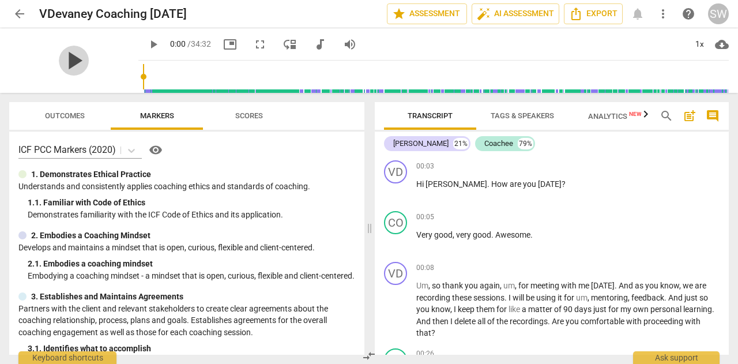
click at [66, 63] on span "play_arrow" at bounding box center [74, 61] width 30 height 30
click at [527, 12] on span "auto_fix_high AI Assessment" at bounding box center [515, 14] width 77 height 14
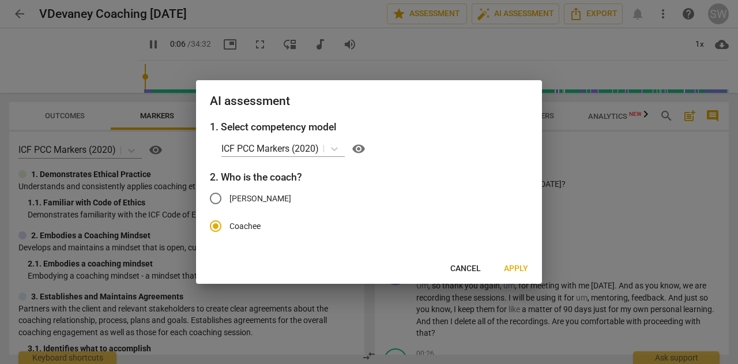
type input "7"
click at [216, 198] on input "[PERSON_NAME]" at bounding box center [216, 199] width 28 height 28
radio input "true"
radio input "false"
click at [517, 273] on span "Apply" at bounding box center [516, 269] width 24 height 12
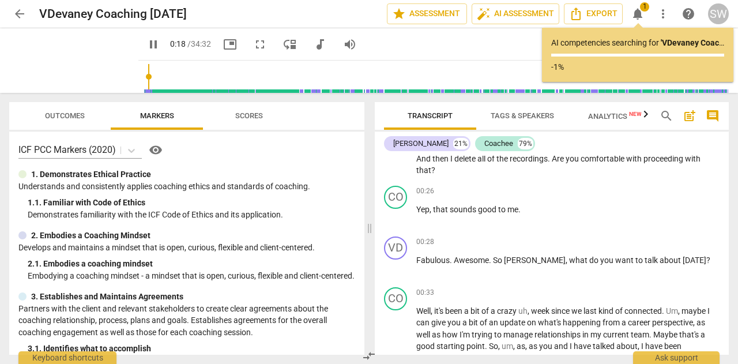
scroll to position [163, 0]
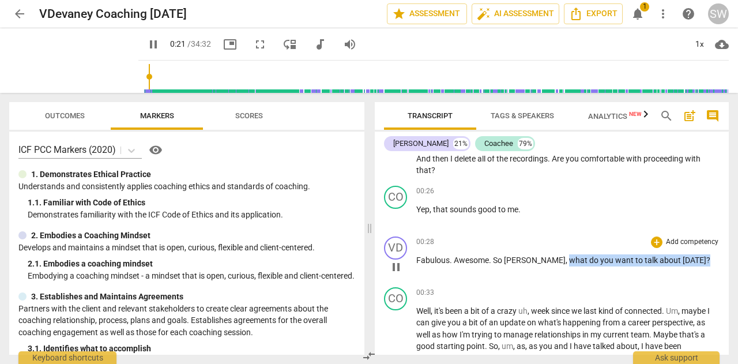
drag, startPoint x: 525, startPoint y: 261, endPoint x: 697, endPoint y: 258, distance: 171.3
click at [697, 258] on p "Fabulous . Awesome . So [PERSON_NAME] , what do you want to talk about [DATE] ?" at bounding box center [567, 260] width 303 height 12
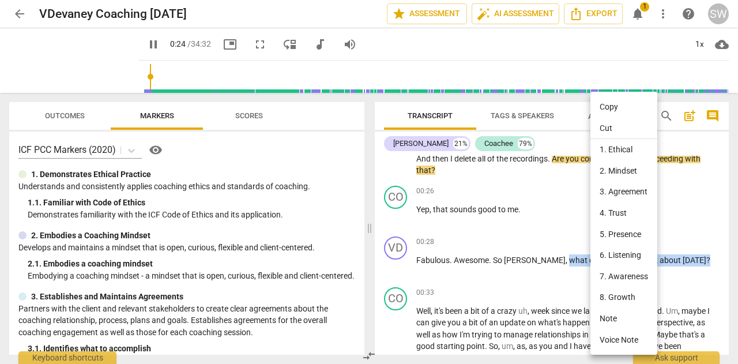
click at [616, 108] on li "Copy" at bounding box center [624, 106] width 67 height 21
copy p "what do you want to talk about [DATE] ?"
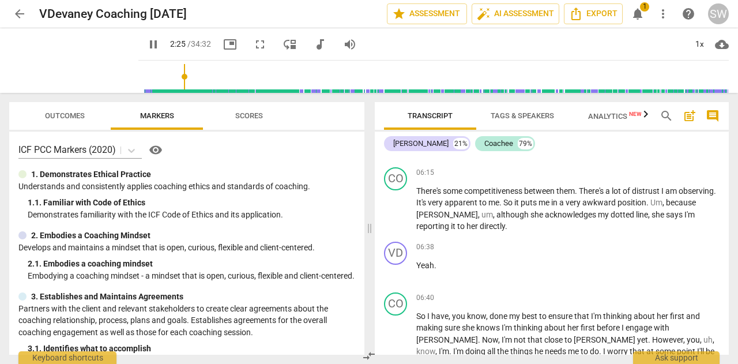
scroll to position [1608, 0]
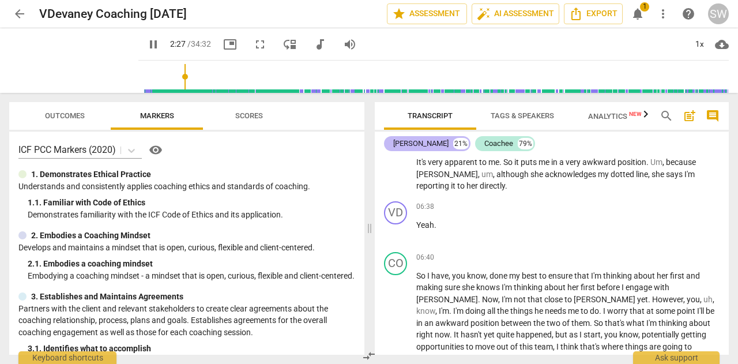
click at [421, 143] on div "[PERSON_NAME]" at bounding box center [420, 144] width 55 height 12
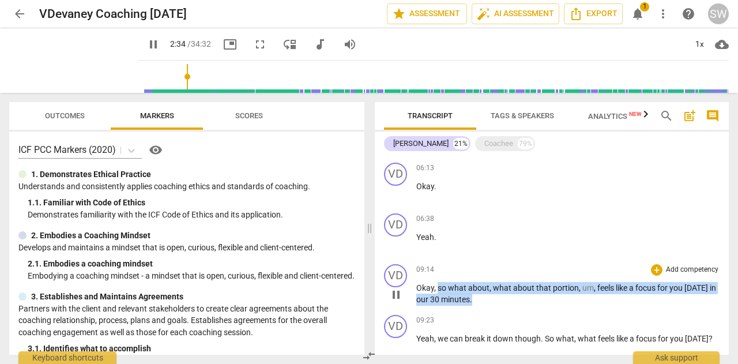
drag, startPoint x: 436, startPoint y: 288, endPoint x: 479, endPoint y: 299, distance: 44.1
click at [479, 299] on p "Okay , so what about , what about that portion , um , feels like a focus for yo…" at bounding box center [567, 294] width 303 height 24
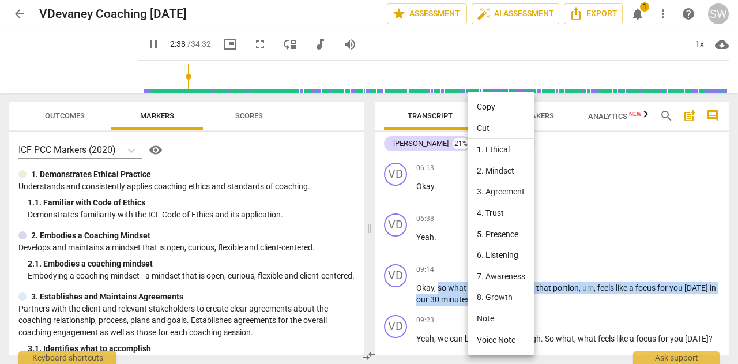
click at [490, 109] on li "Copy" at bounding box center [501, 106] width 67 height 21
copy p "so what about , what about that portion , um , feels like a focus for you [DATE…"
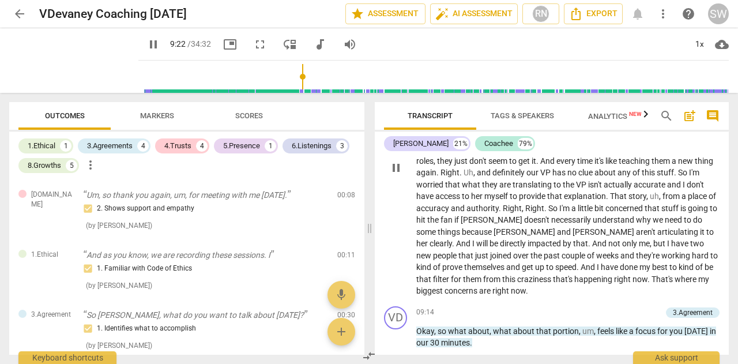
scroll to position [2062, 0]
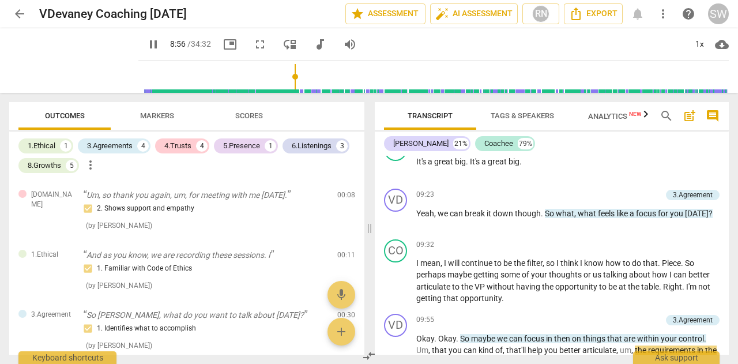
click at [284, 76] on input "range" at bounding box center [436, 76] width 586 height 37
click at [288, 77] on input "range" at bounding box center [436, 76] width 586 height 37
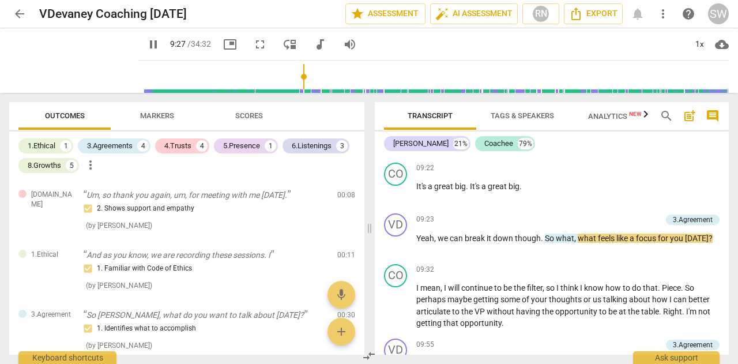
scroll to position [2058, 0]
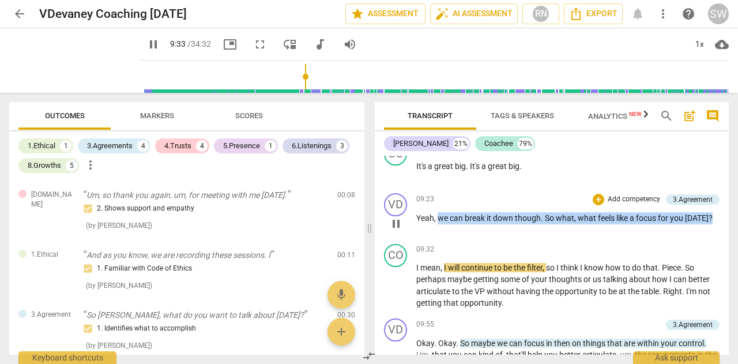
drag, startPoint x: 437, startPoint y: 218, endPoint x: 713, endPoint y: 221, distance: 276.3
click at [713, 221] on p "Yeah , we can break it down though . So what , what feels like a focus for you …" at bounding box center [567, 218] width 303 height 12
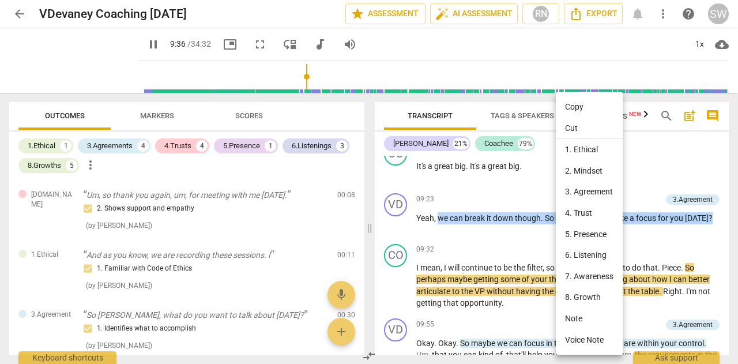
click at [580, 108] on li "Copy" at bounding box center [589, 106] width 67 height 21
copy p "we can break it down though . So what , what feels like a focus for you [DATE] ?"
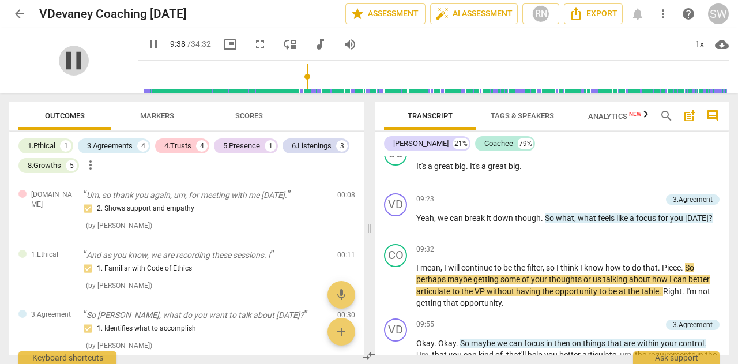
click at [66, 56] on span "pause" at bounding box center [74, 61] width 30 height 30
click at [65, 55] on span "play_arrow" at bounding box center [74, 61] width 30 height 30
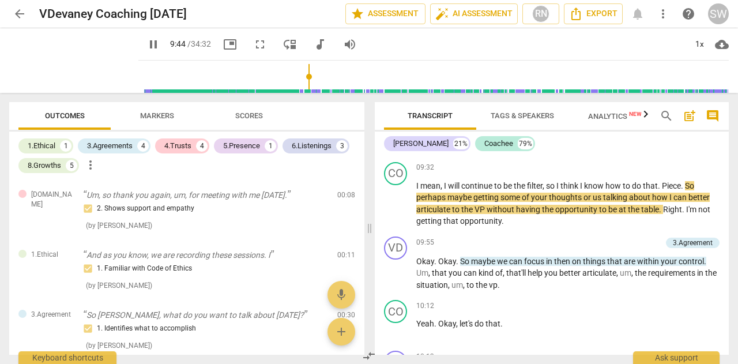
scroll to position [2159, 0]
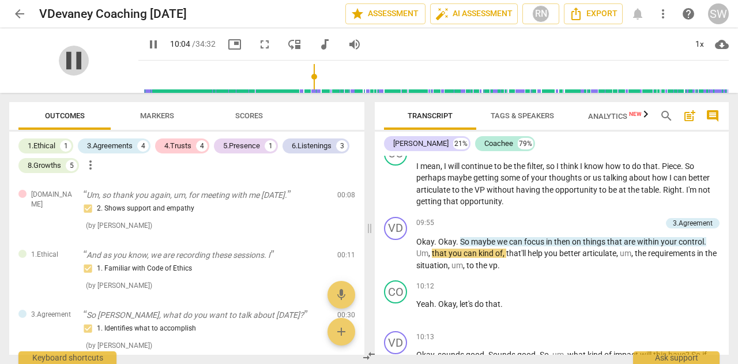
click at [70, 62] on span "pause" at bounding box center [74, 61] width 30 height 30
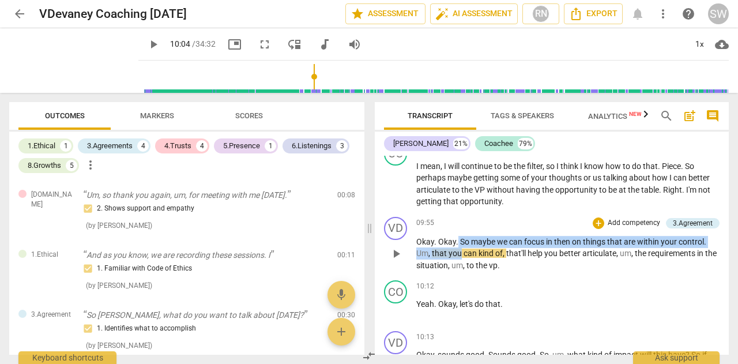
drag, startPoint x: 458, startPoint y: 238, endPoint x: 461, endPoint y: 253, distance: 14.8
click at [461, 253] on p "Okay . Okay . So maybe we can focus in then on things that are within your cont…" at bounding box center [567, 254] width 303 height 36
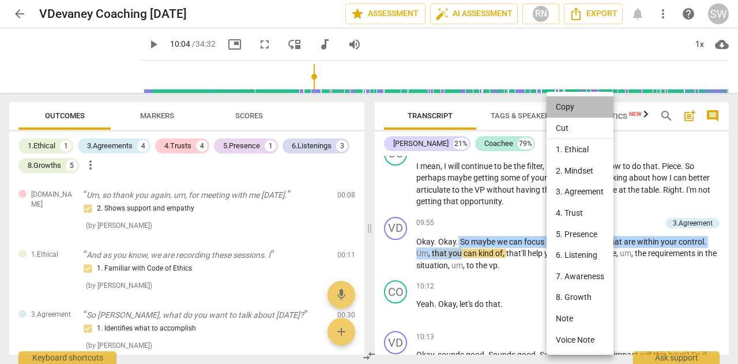
click at [573, 107] on li "Copy" at bounding box center [580, 106] width 67 height 21
copy p "So maybe we can focus in then on things that are within your control . Um , tha…"
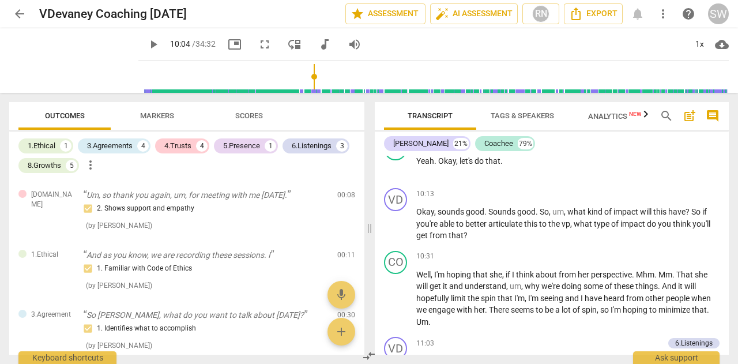
scroll to position [2322, 0]
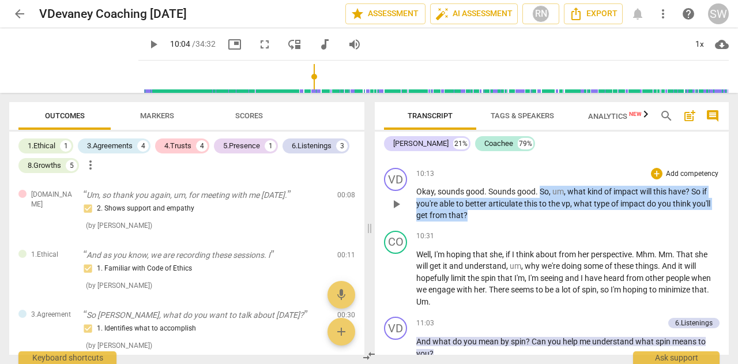
drag, startPoint x: 541, startPoint y: 188, endPoint x: 485, endPoint y: 213, distance: 61.4
click at [485, 213] on p "Okay , sounds good . Sounds good . So , um , what kind of impact will this have…" at bounding box center [567, 204] width 303 height 36
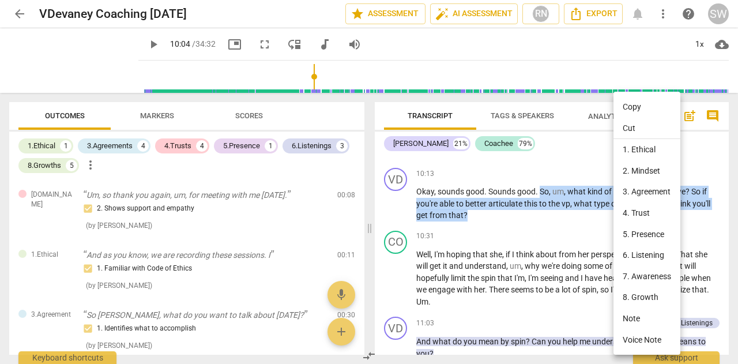
click at [636, 105] on li "Copy" at bounding box center [647, 106] width 67 height 21
copy p "So , um , what kind of impact will this have ? So if you're able to better arti…"
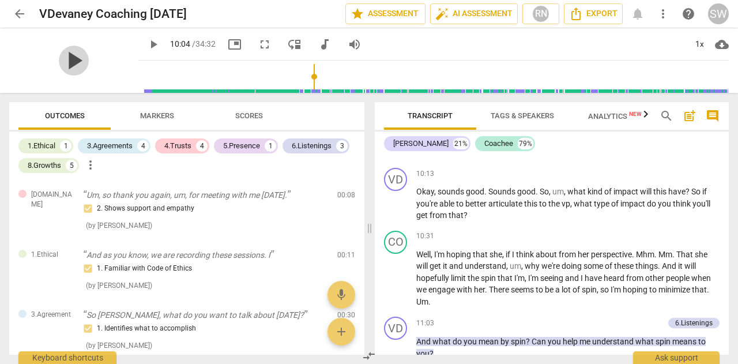
click at [67, 63] on span "play_arrow" at bounding box center [74, 61] width 30 height 30
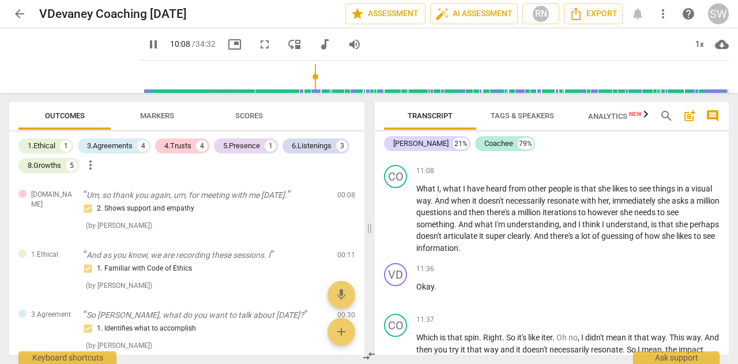
scroll to position [2404, 0]
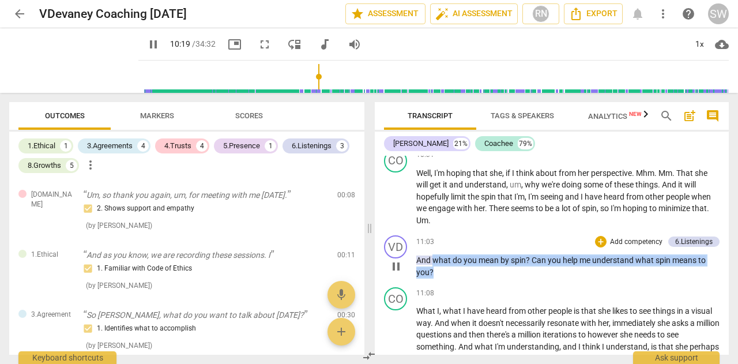
drag, startPoint x: 434, startPoint y: 261, endPoint x: 437, endPoint y: 272, distance: 10.9
click at [437, 272] on p "And what do you mean by spin ? Can you help me understand what spin means to yo…" at bounding box center [567, 266] width 303 height 24
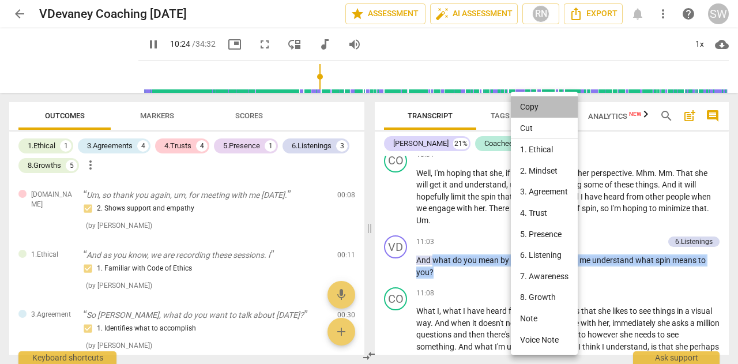
click at [526, 107] on li "Copy" at bounding box center [544, 106] width 67 height 21
copy p "what do you mean by spin ? Can you help me understand what spin means to you ?"
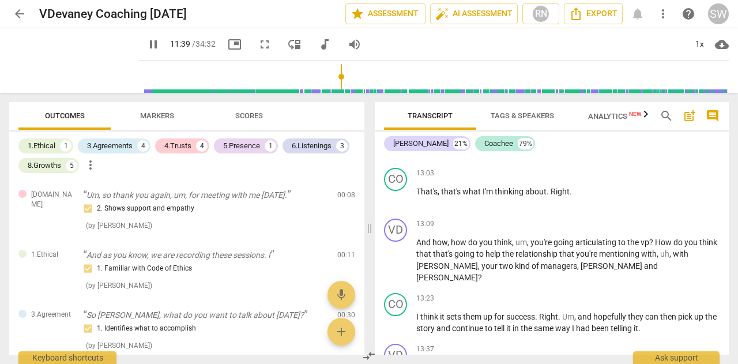
scroll to position [2703, 0]
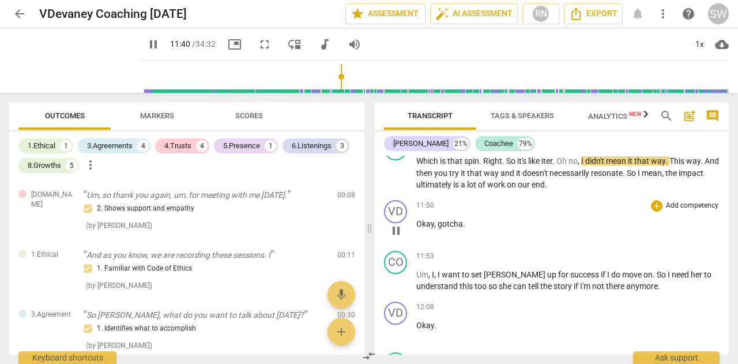
click at [655, 241] on div "VD play_arrow pause 11:50 + Add competency keyboard_arrow_right Okay , [PERSON_…" at bounding box center [552, 221] width 354 height 51
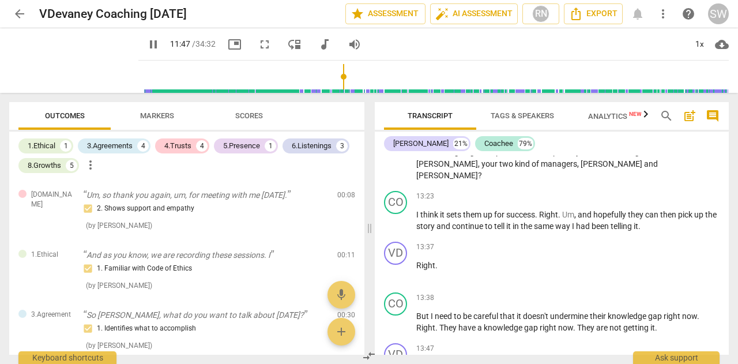
scroll to position [3178, 0]
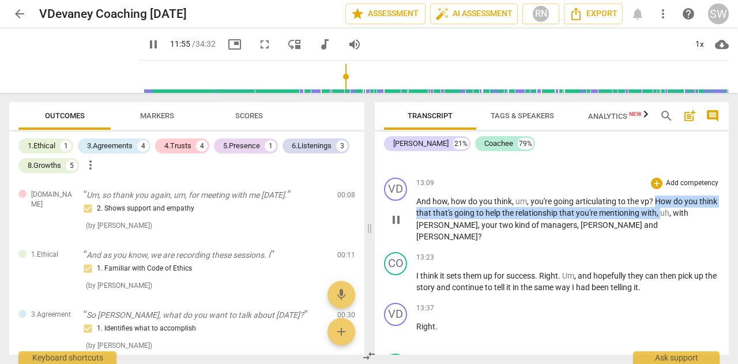
drag, startPoint x: 655, startPoint y: 200, endPoint x: 679, endPoint y: 215, distance: 28.5
click at [679, 215] on p "And how , how do you think , um , you're going articulating to the vp ? How do …" at bounding box center [567, 219] width 303 height 47
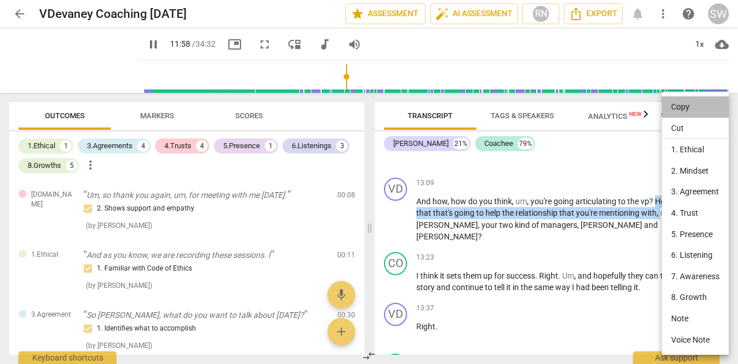
scroll to position [2816, 0]
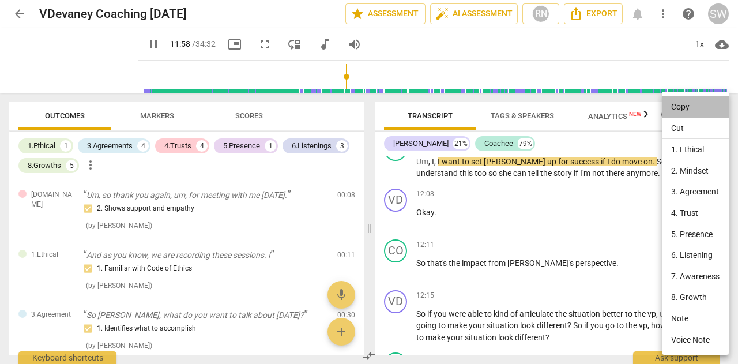
click at [677, 109] on li "Copy" at bounding box center [695, 106] width 67 height 21
copy p "How do you think that that's going to help the relationship that you're mention…"
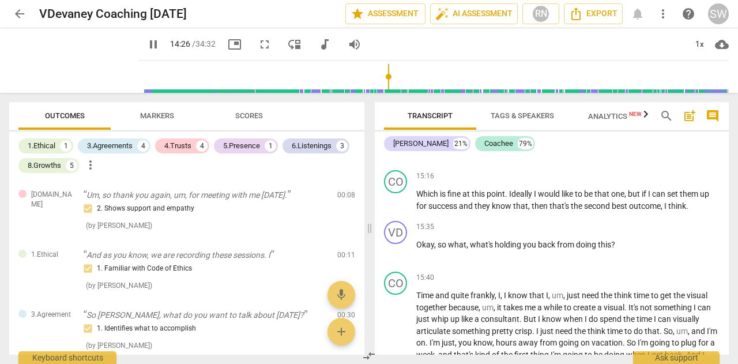
scroll to position [3790, 0]
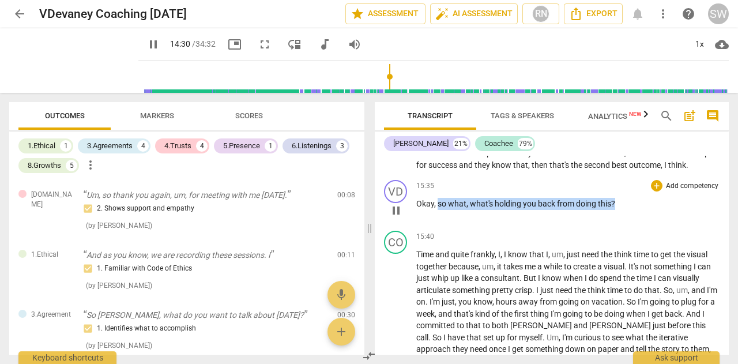
drag, startPoint x: 437, startPoint y: 193, endPoint x: 626, endPoint y: 204, distance: 189.5
click at [626, 204] on div "15:35 + Add competency keyboard_arrow_right Okay , so what , what's holding you…" at bounding box center [567, 201] width 303 height 42
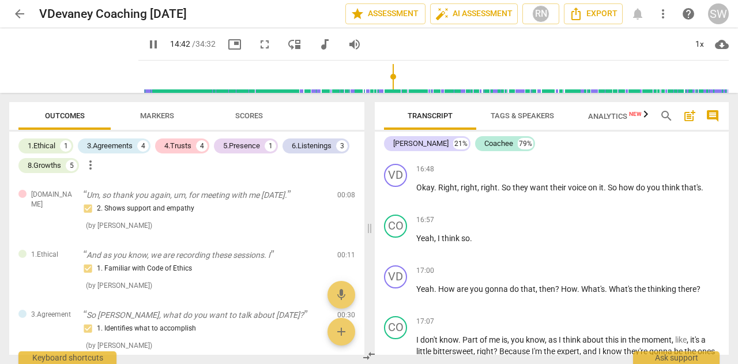
scroll to position [4034, 0]
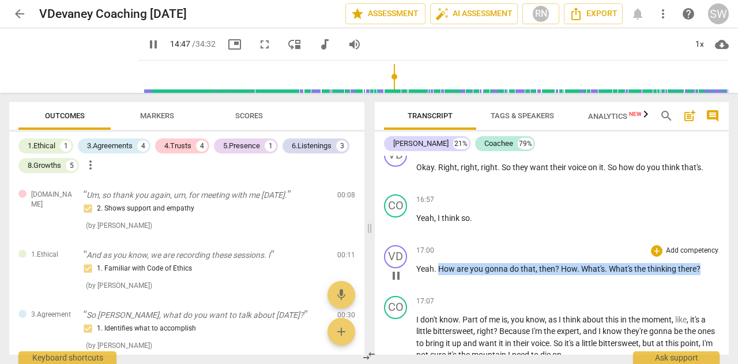
drag, startPoint x: 438, startPoint y: 246, endPoint x: 710, endPoint y: 251, distance: 271.7
click at [710, 251] on div "17:00 + Add competency keyboard_arrow_right Yeah . How are you gonna do that , …" at bounding box center [567, 266] width 303 height 42
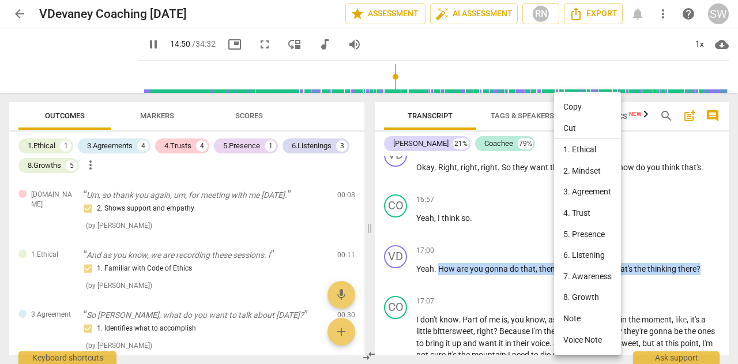
click at [574, 109] on li "Copy" at bounding box center [587, 106] width 67 height 21
copy p "How are you gonna do that , then ? How . What's . What's the thinking there ?"
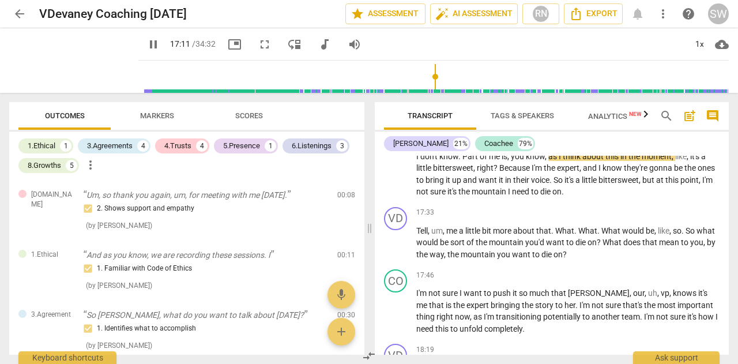
scroll to position [4218, 0]
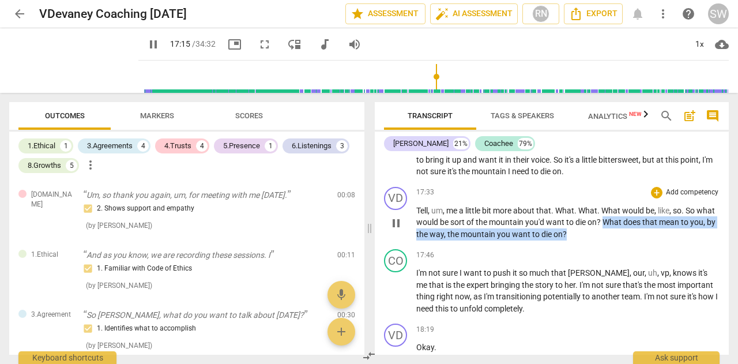
drag, startPoint x: 624, startPoint y: 197, endPoint x: 594, endPoint y: 211, distance: 32.8
click at [594, 211] on p "Tell , um , me a little bit more about that . What . What . What would be , lik…" at bounding box center [567, 223] width 303 height 36
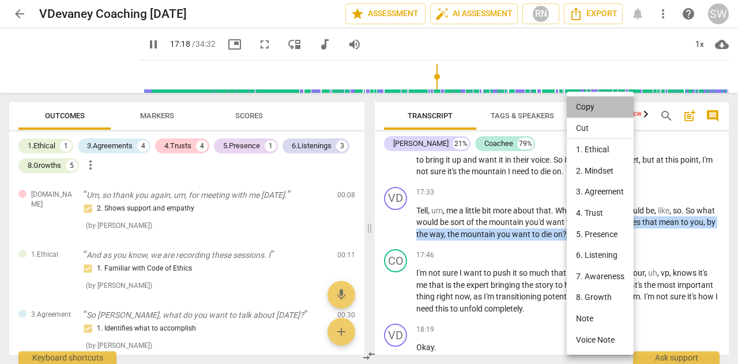
click at [601, 114] on li "Copy" at bounding box center [600, 106] width 67 height 21
copy p "What does that mean to you , by the way , the mountain you want to die on ?"
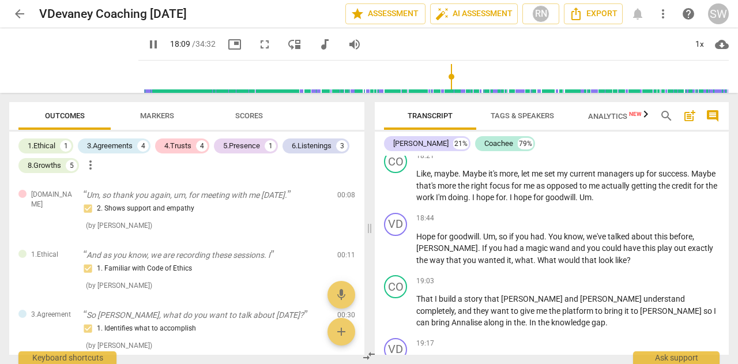
scroll to position [4421, 0]
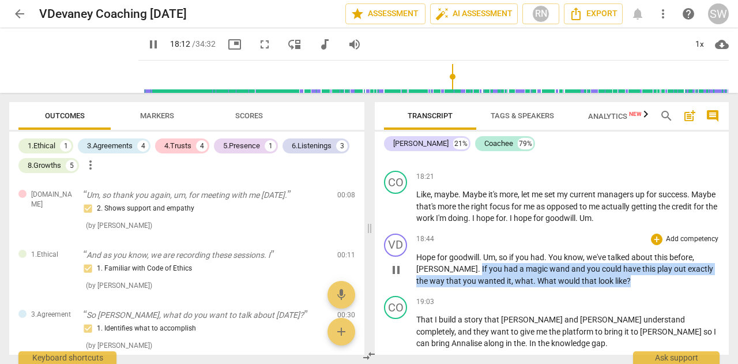
drag, startPoint x: 437, startPoint y: 242, endPoint x: 597, endPoint y: 257, distance: 161.6
click at [597, 257] on p "Hope for goodwill . Um , so if you had . You know , we've talked about this bef…" at bounding box center [567, 269] width 303 height 36
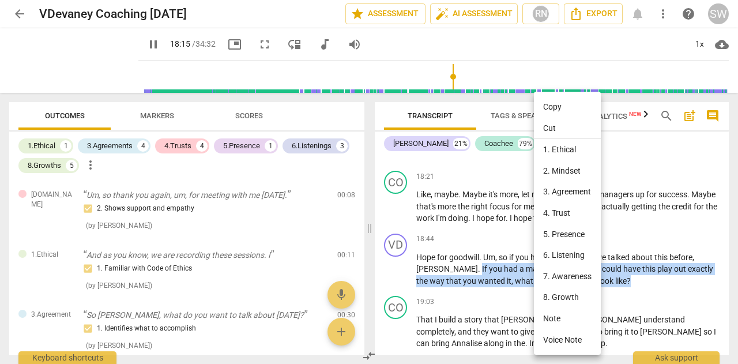
click at [556, 110] on li "Copy" at bounding box center [567, 106] width 67 height 21
copy p "If you had a magic wand and you could have this play out exactly the way that y…"
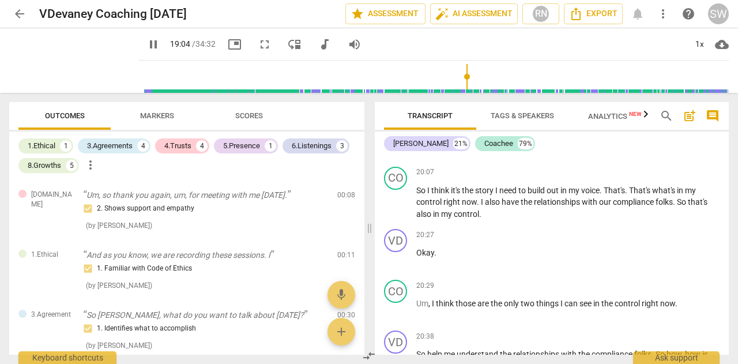
scroll to position [5032, 0]
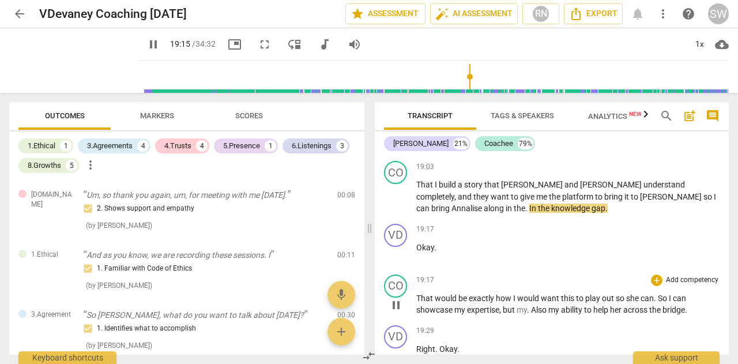
drag, startPoint x: 418, startPoint y: 277, endPoint x: 661, endPoint y: 279, distance: 243.4
click at [661, 279] on div "VD play_arrow pause 00:03 + Add competency keyboard_arrow_right Hi [PERSON_NAME…" at bounding box center [552, 255] width 354 height 199
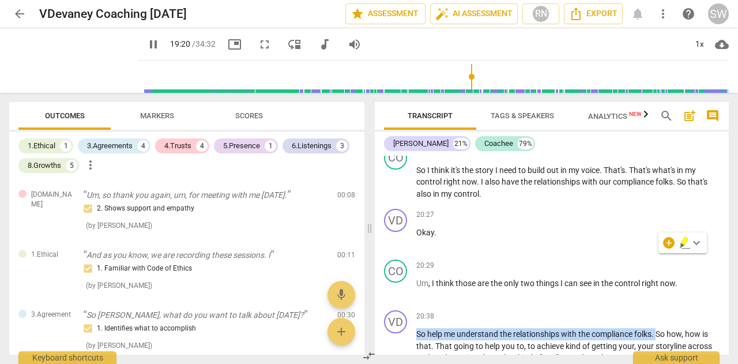
scroll to position [5053, 0]
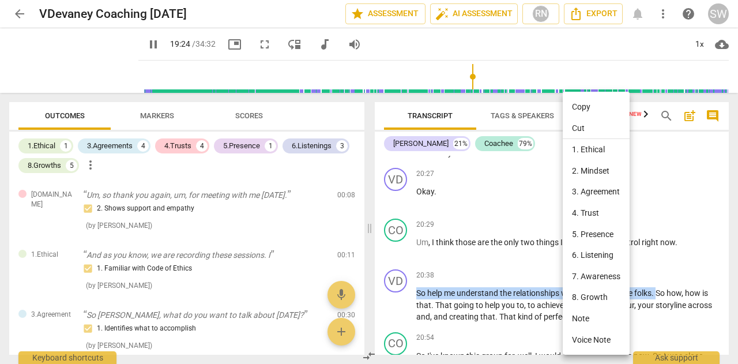
click at [579, 108] on li "Copy" at bounding box center [596, 106] width 67 height 21
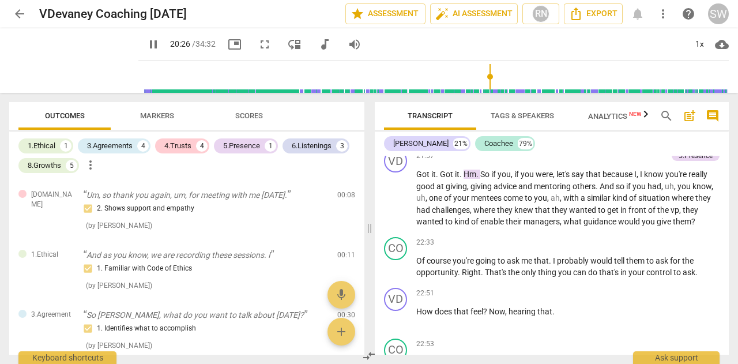
scroll to position [5624, 0]
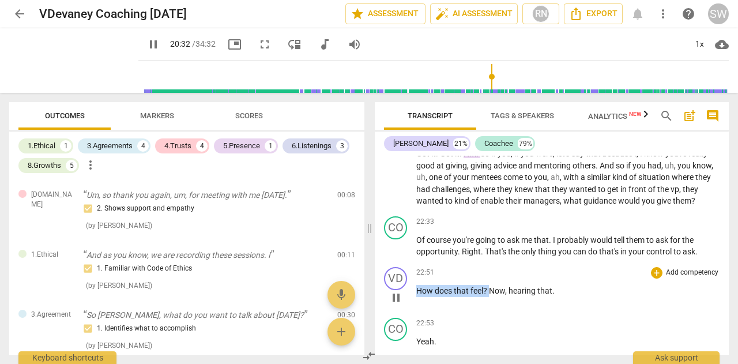
drag, startPoint x: 416, startPoint y: 257, endPoint x: 492, endPoint y: 254, distance: 75.6
click at [492, 285] on p "How does that feel ? Now , hearing that ." at bounding box center [567, 291] width 303 height 12
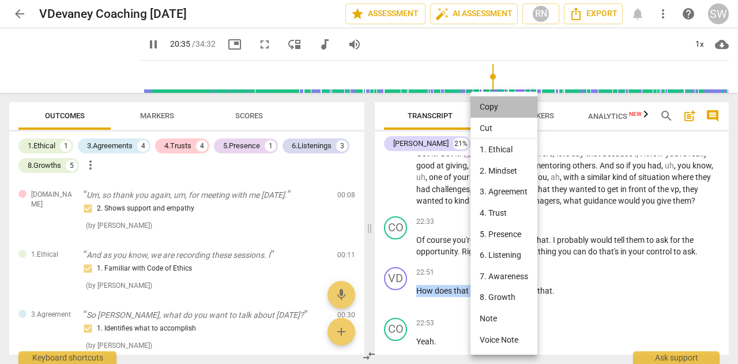
click at [497, 106] on li "Copy" at bounding box center [504, 106] width 67 height 21
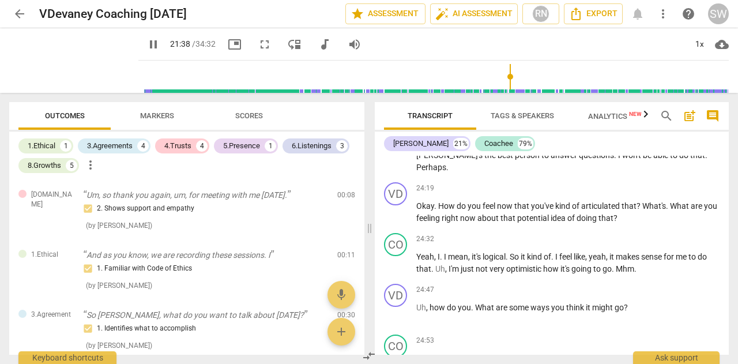
scroll to position [6194, 0]
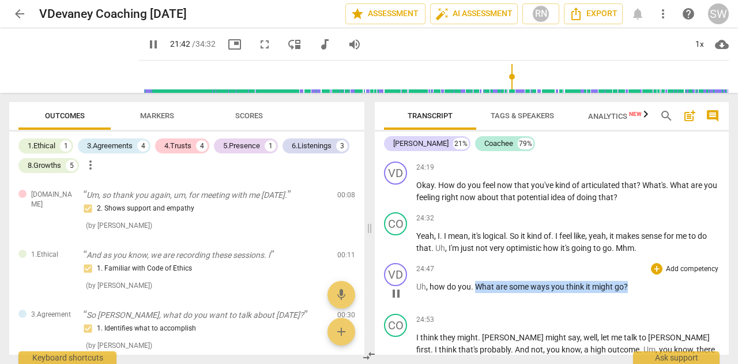
drag, startPoint x: 476, startPoint y: 227, endPoint x: 640, endPoint y: 230, distance: 163.8
click at [640, 281] on p "Uh , how do you . What are some ways you think it might go ?" at bounding box center [567, 287] width 303 height 12
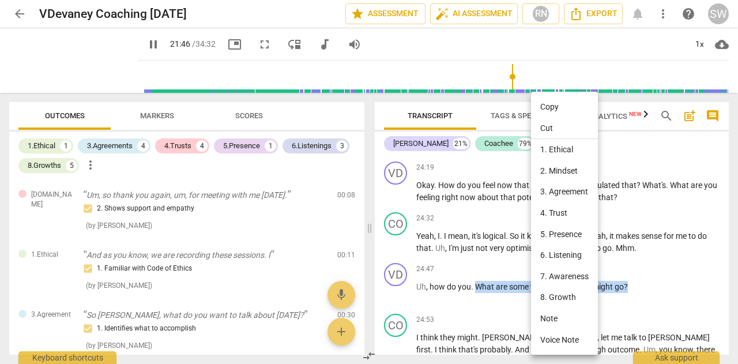
click at [554, 110] on li "Copy" at bounding box center [564, 106] width 67 height 21
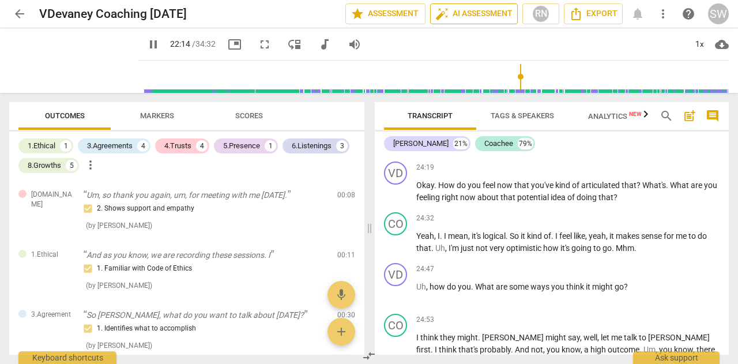
scroll to position [5528, 0]
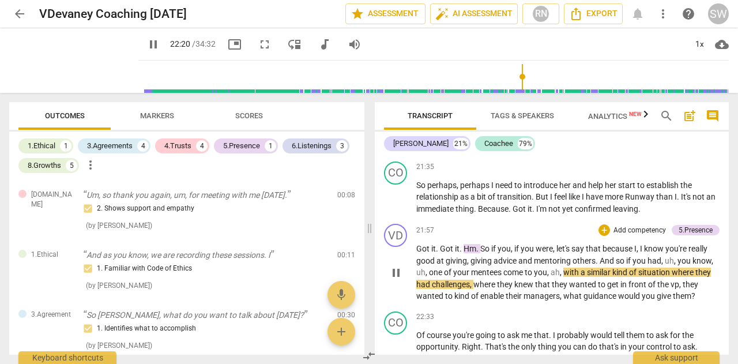
click at [724, 261] on div "VD play_arrow pause 21:57 + Add competency 5.Presence keyboard_arrow_right Got …" at bounding box center [552, 263] width 354 height 88
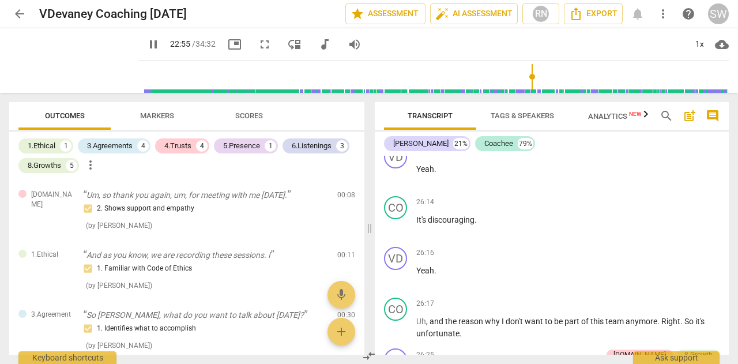
scroll to position [6989, 0]
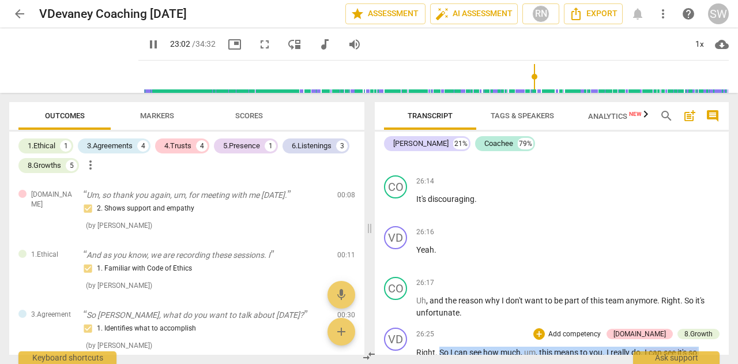
drag, startPoint x: 439, startPoint y: 280, endPoint x: 479, endPoint y: 296, distance: 43.5
click at [479, 347] on p "Right . So I can see how much , um , this means to you . I really do . I can se…" at bounding box center [567, 370] width 303 height 47
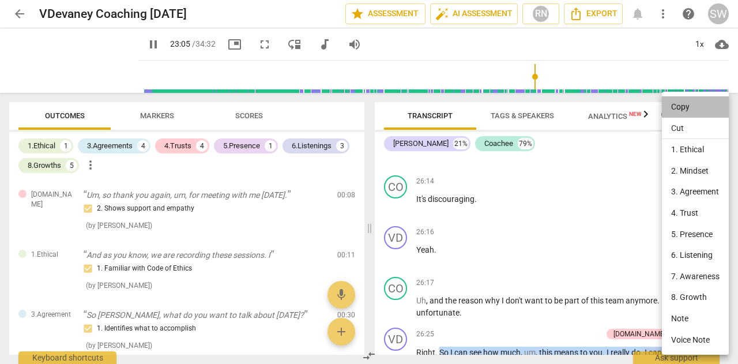
click at [677, 107] on li "Copy" at bounding box center [695, 106] width 67 height 21
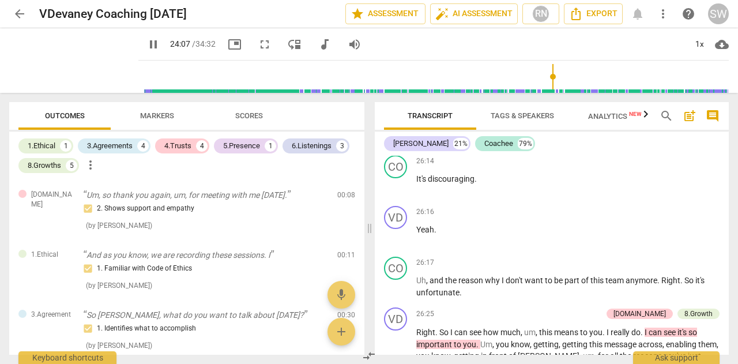
scroll to position [7029, 0]
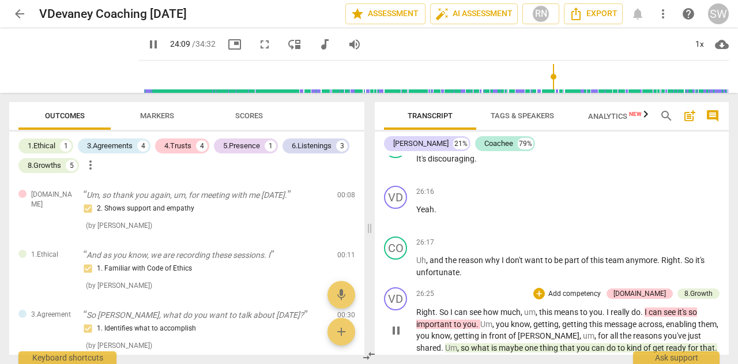
click at [471, 343] on span "so" at bounding box center [466, 347] width 10 height 9
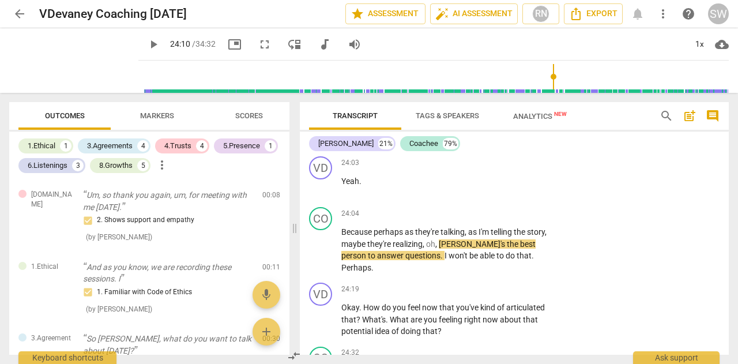
scroll to position [8244, 0]
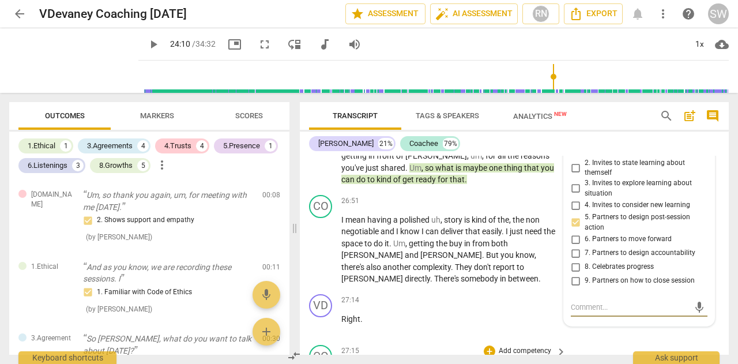
drag, startPoint x: 471, startPoint y: 275, endPoint x: 460, endPoint y: 287, distance: 16.0
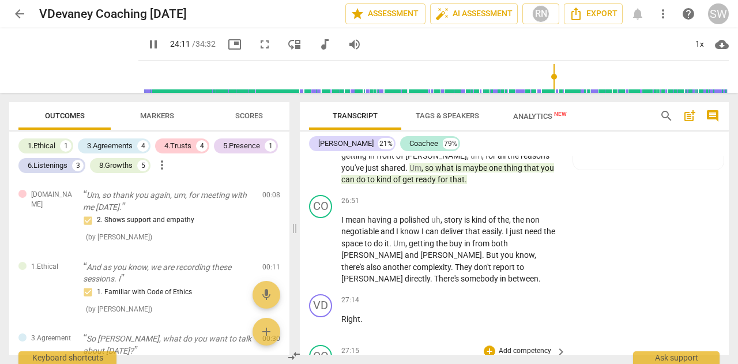
click at [558, 345] on span "keyboard_arrow_right" at bounding box center [561, 352] width 14 height 14
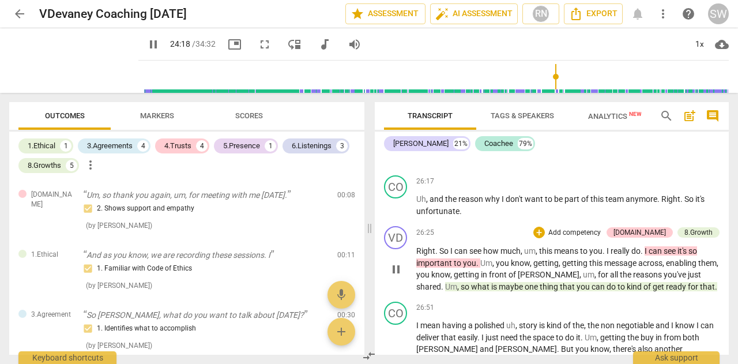
scroll to position [7070, 0]
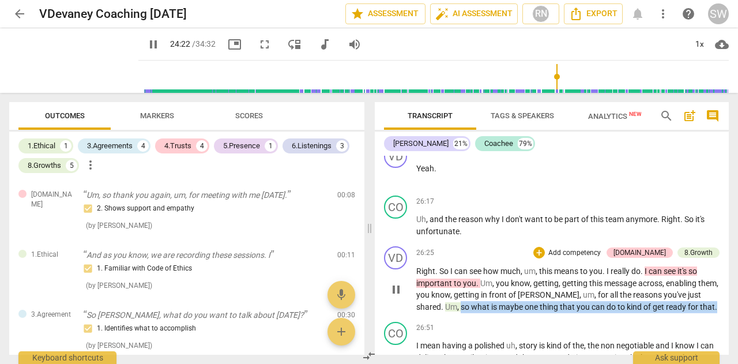
drag, startPoint x: 463, startPoint y: 235, endPoint x: 443, endPoint y: 251, distance: 25.0
click at [443, 265] on p "Right . So I can see how much , um , this means to you . I really do . I can se…" at bounding box center [567, 288] width 303 height 47
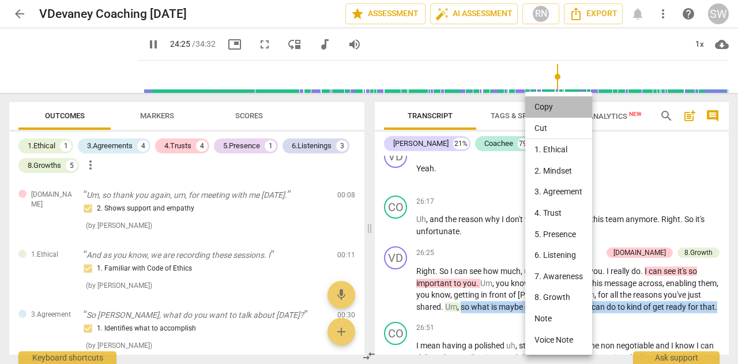
click at [554, 104] on li "Copy" at bounding box center [558, 106] width 67 height 21
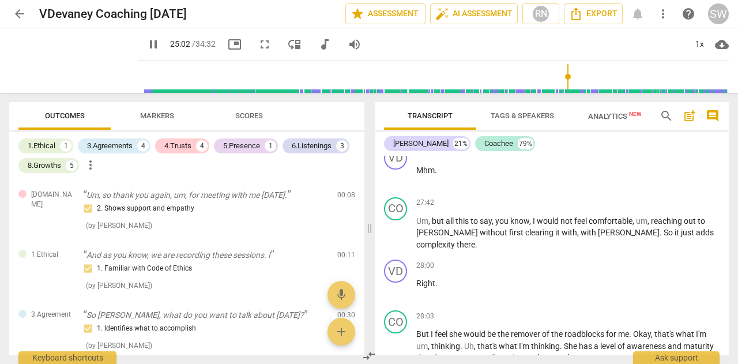
scroll to position [7478, 0]
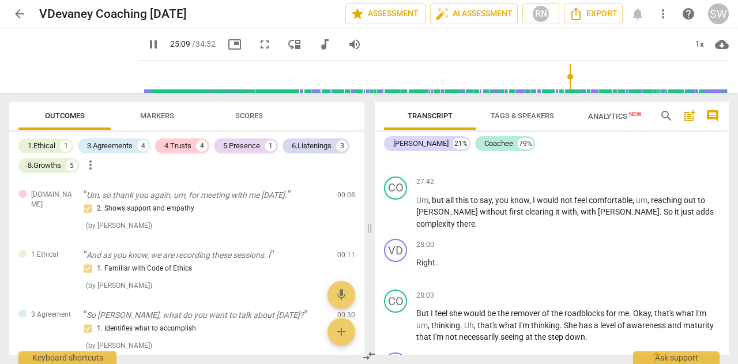
drag, startPoint x: 642, startPoint y: 291, endPoint x: 609, endPoint y: 303, distance: 35.4
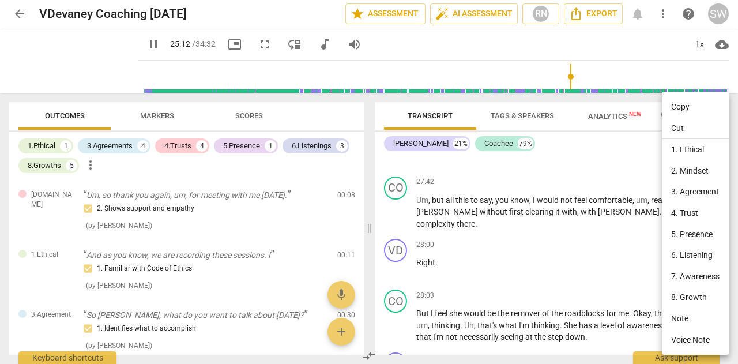
scroll to position [6323, 0]
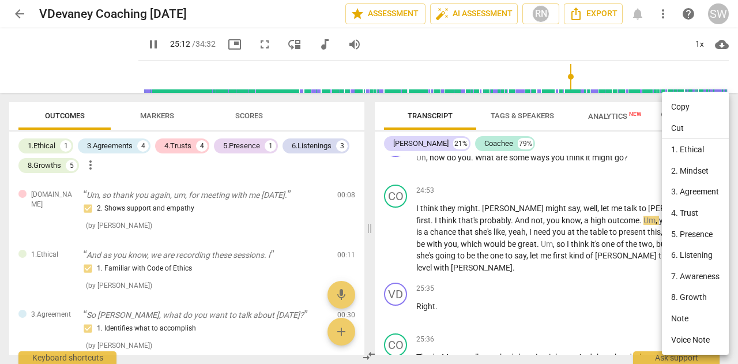
click at [686, 107] on li "Copy" at bounding box center [695, 106] width 67 height 21
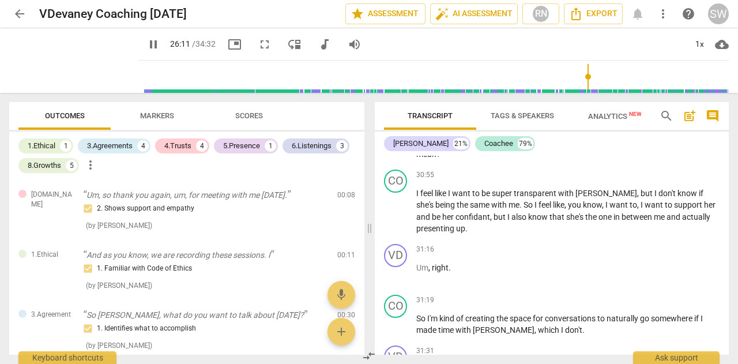
scroll to position [8517, 0]
click at [635, 77] on input "range" at bounding box center [436, 76] width 586 height 37
click at [648, 79] on input "range" at bounding box center [436, 76] width 586 height 37
click at [660, 79] on input "range" at bounding box center [436, 76] width 586 height 37
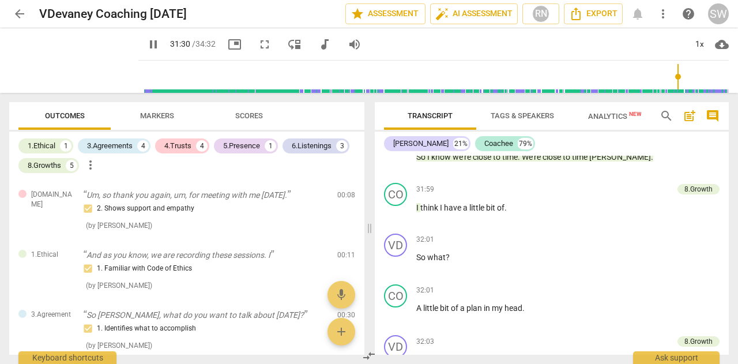
scroll to position [8863, 0]
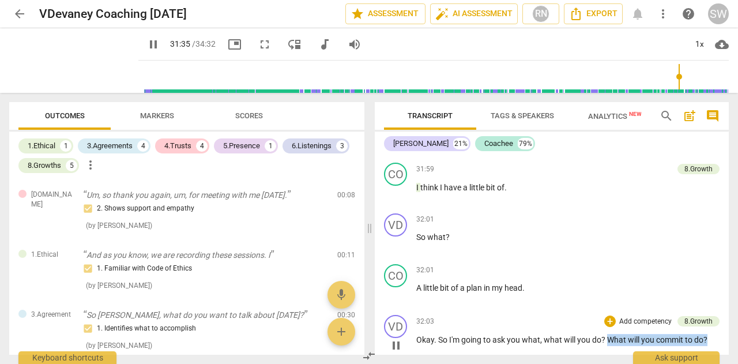
drag, startPoint x: 608, startPoint y: 245, endPoint x: 715, endPoint y: 240, distance: 106.8
click at [715, 334] on p "Okay . So I'm going to ask you what , what will you do ? What will you commit t…" at bounding box center [567, 340] width 303 height 12
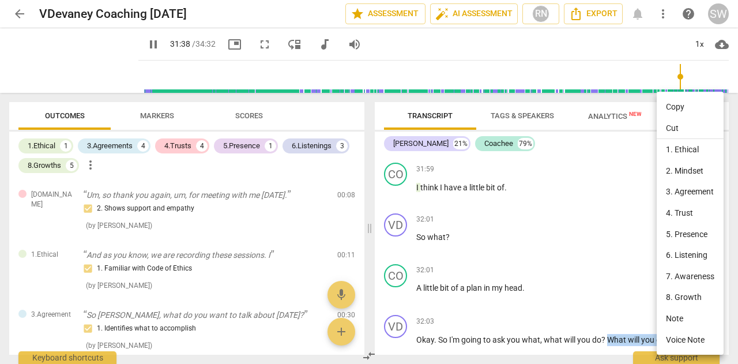
click at [689, 109] on li "Copy" at bounding box center [690, 106] width 67 height 21
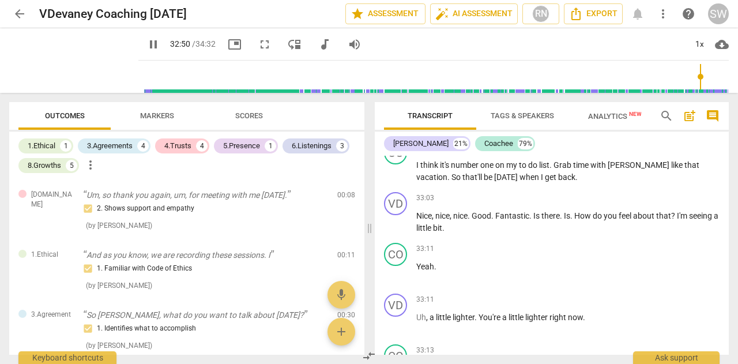
scroll to position [9454, 0]
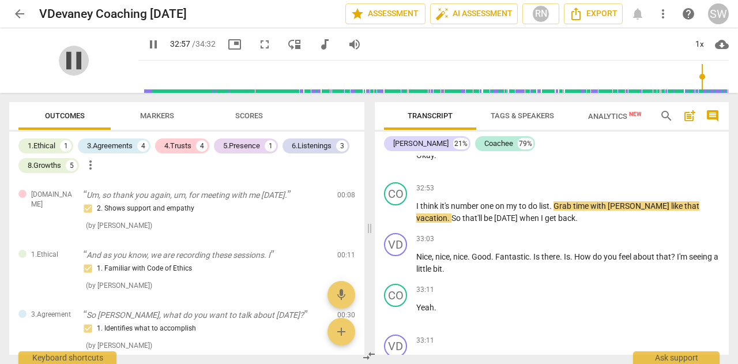
click at [59, 64] on span "pause" at bounding box center [74, 61] width 30 height 30
drag, startPoint x: 435, startPoint y: 264, endPoint x: 599, endPoint y: 270, distance: 164.5
click at [599, 334] on div "33:11 + Add competency keyboard_arrow_right Uh , a little lighter . You're a li…" at bounding box center [567, 355] width 303 height 42
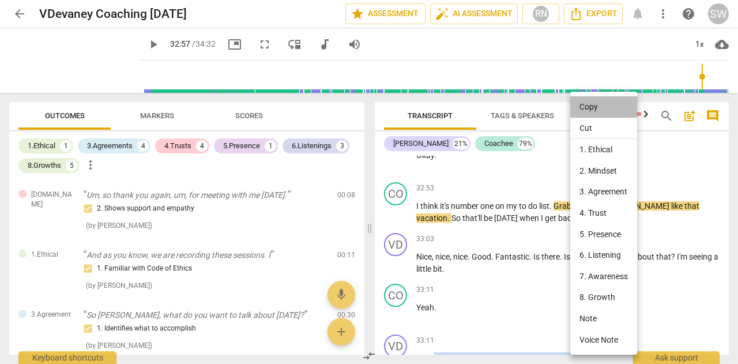
click at [593, 110] on li "Copy" at bounding box center [603, 106] width 67 height 21
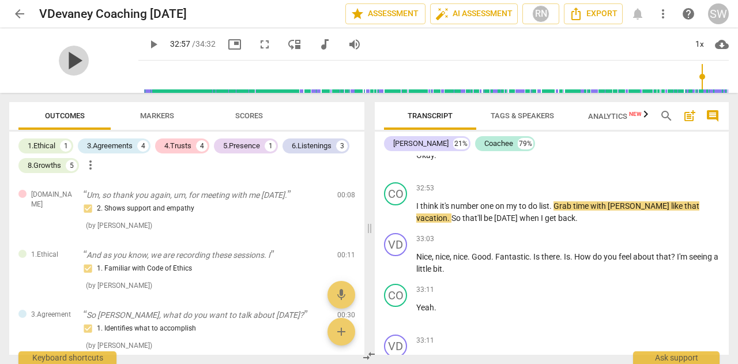
click at [67, 59] on span "play_arrow" at bounding box center [74, 61] width 30 height 30
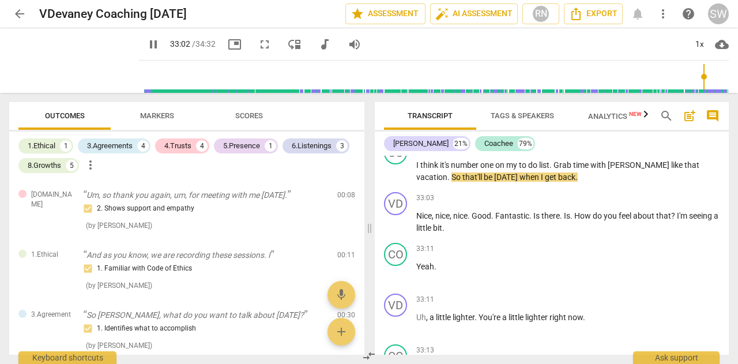
scroll to position [9556, 0]
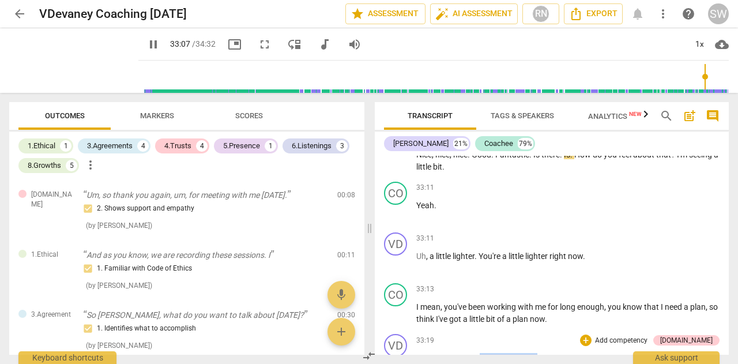
drag, startPoint x: 480, startPoint y: 264, endPoint x: 549, endPoint y: 262, distance: 68.7
click at [549, 353] on p "Yeah , yeah , yeah . That's fantastic ." at bounding box center [567, 359] width 303 height 12
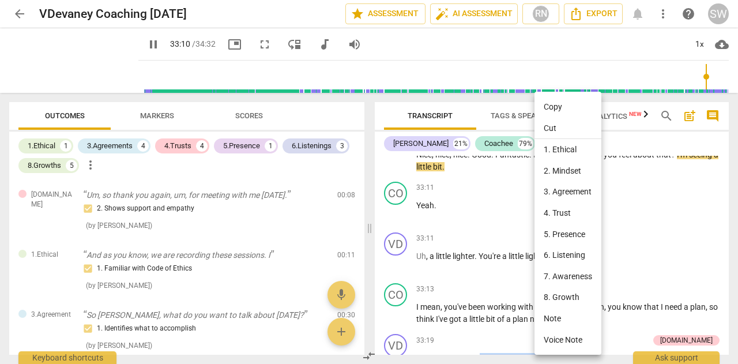
click at [557, 104] on li "Copy" at bounding box center [568, 106] width 67 height 21
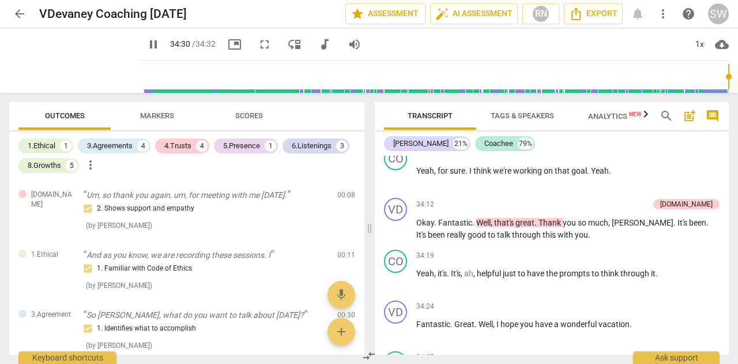
scroll to position [10086, 0]
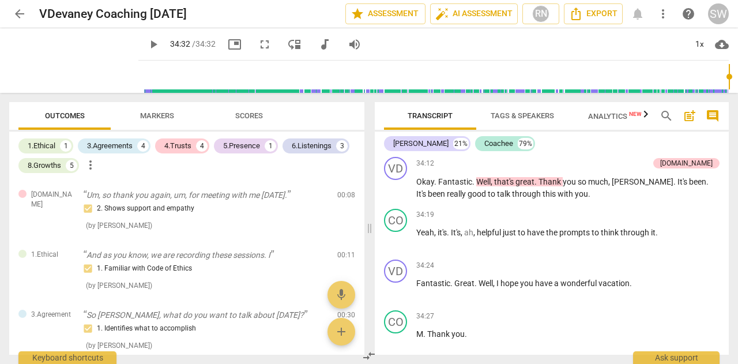
type input "2072"
